Goal: Task Accomplishment & Management: Complete application form

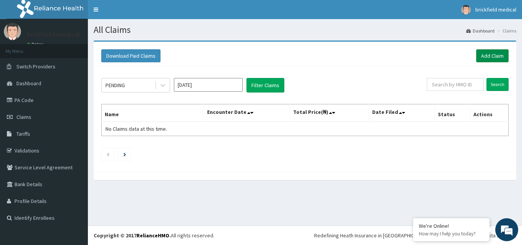
click at [492, 57] on link "Add Claim" at bounding box center [492, 55] width 32 height 13
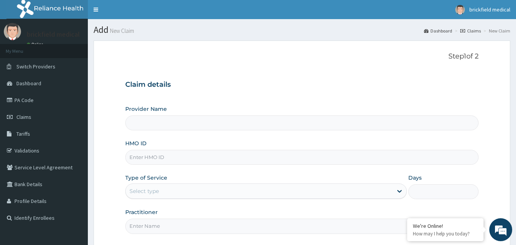
click at [335, 125] on input "Provider Name" at bounding box center [302, 122] width 354 height 15
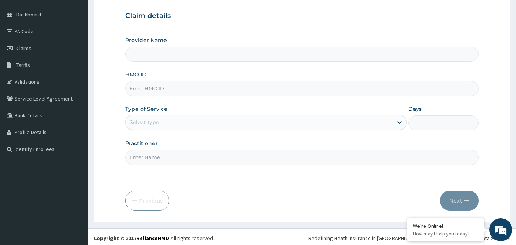
scroll to position [71, 0]
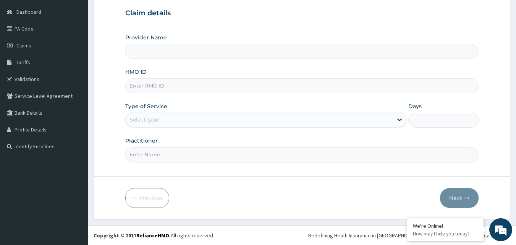
click at [283, 85] on input "HMO ID" at bounding box center [302, 85] width 354 height 15
type input "[GEOGRAPHIC_DATA]"
type input "HIA/11341/A"
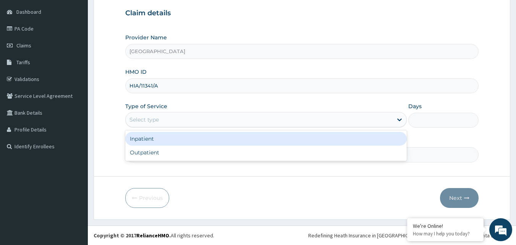
click at [188, 153] on div "Outpatient" at bounding box center [266, 153] width 282 height 14
type input "1"
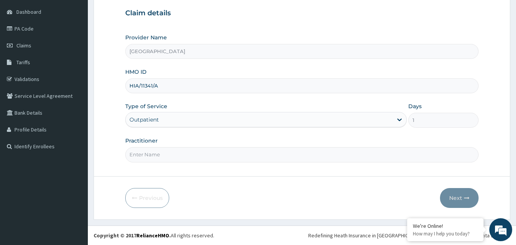
click at [183, 154] on input "Practitioner" at bounding box center [302, 154] width 354 height 15
type input "[PERSON_NAME]"
click at [457, 202] on button "Next" at bounding box center [459, 198] width 39 height 20
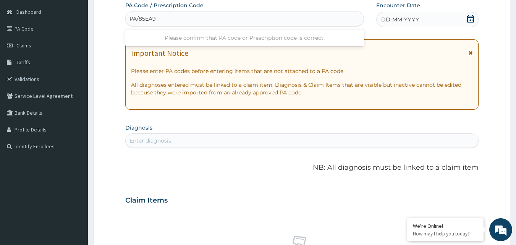
type input "PA/85EA92"
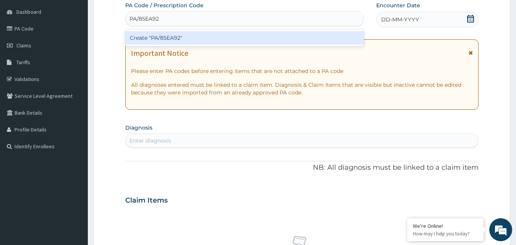
click at [221, 39] on div "Create "PA/85EA92"" at bounding box center [244, 38] width 239 height 14
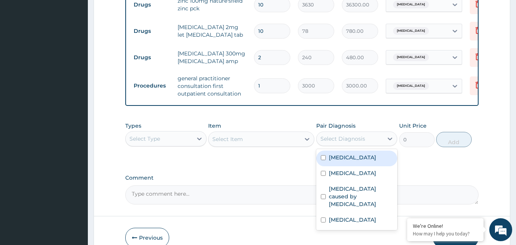
scroll to position [519, 0]
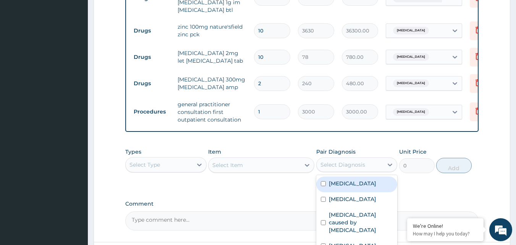
click at [379, 144] on div "Types Select Type Item Select Item Pair Diagnosis option [MEDICAL_DATA] focused…" at bounding box center [302, 160] width 354 height 33
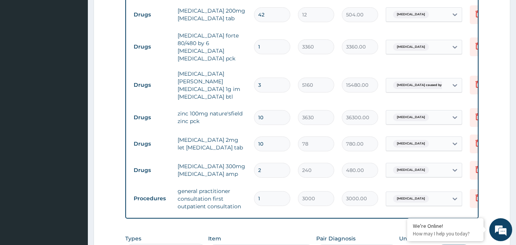
scroll to position [432, 0]
click at [275, 111] on input "10" at bounding box center [272, 118] width 36 height 15
type input "1"
type input "3630.00"
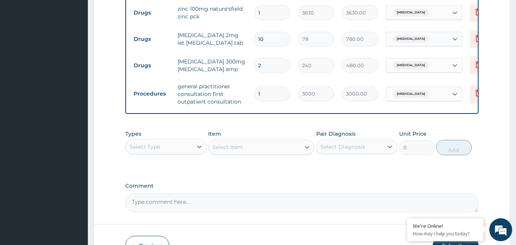
scroll to position [571, 0]
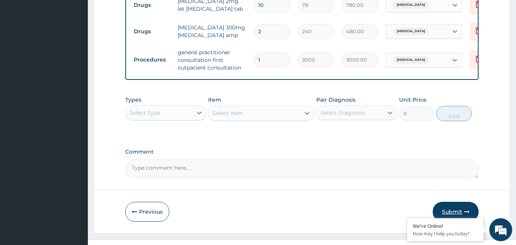
click at [457, 202] on button "Submit" at bounding box center [456, 212] width 46 height 20
